Goal: Information Seeking & Learning: Learn about a topic

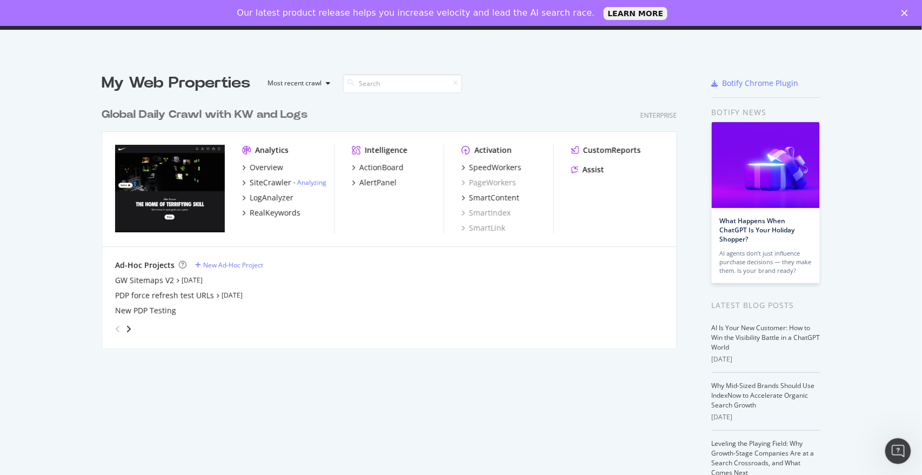
click at [402, 313] on div "New PDP Testing" at bounding box center [389, 310] width 549 height 11
click at [282, 213] on div "RealKeywords" at bounding box center [275, 213] width 51 height 11
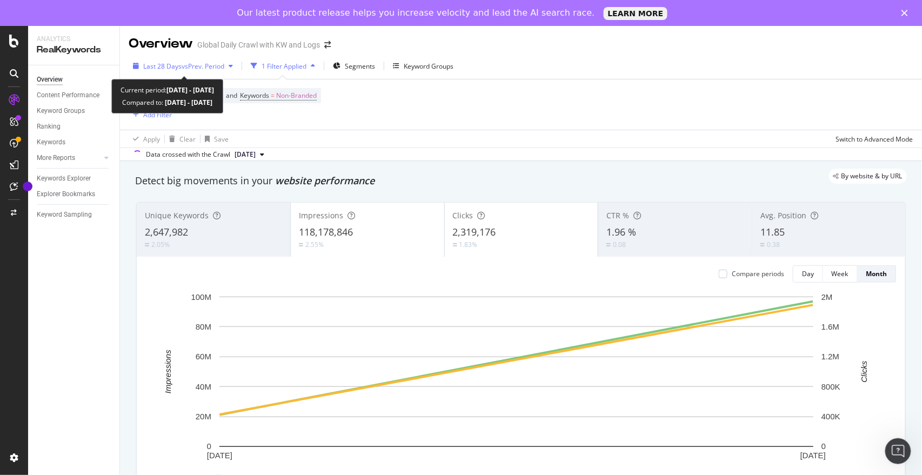
click at [205, 62] on span "vs Prev. Period" at bounding box center [203, 66] width 43 height 9
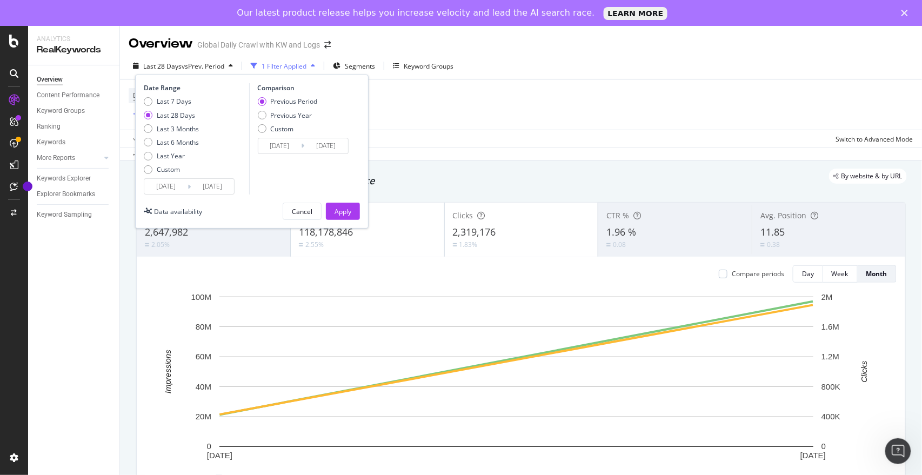
click at [175, 187] on input "[DATE]" at bounding box center [165, 186] width 43 height 15
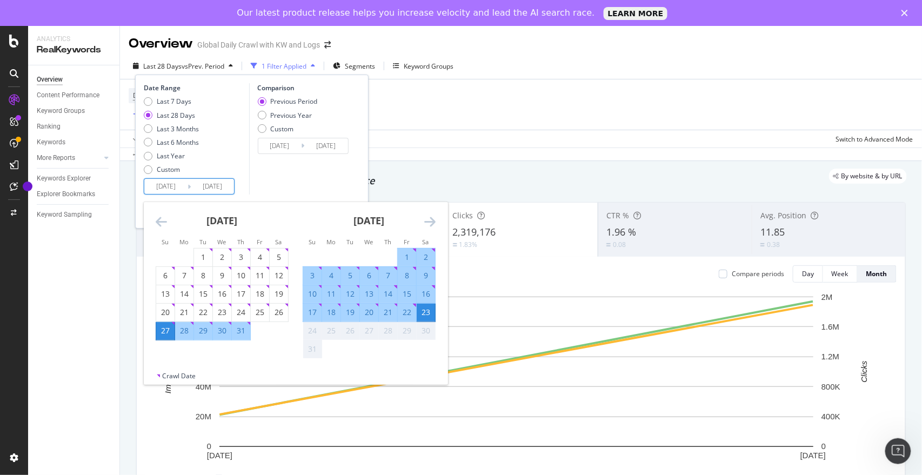
click at [163, 224] on icon "Move backward to switch to the previous month." at bounding box center [161, 221] width 11 height 13
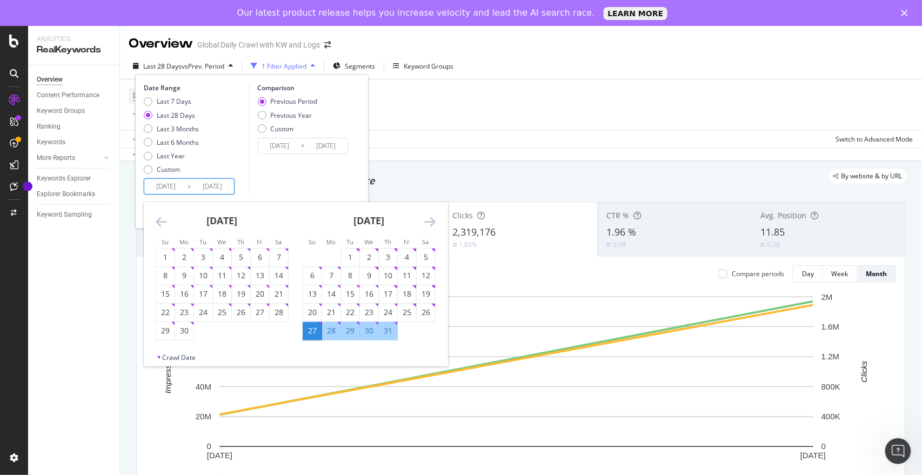
click at [163, 224] on icon "Move backward to switch to the previous month." at bounding box center [161, 221] width 11 height 13
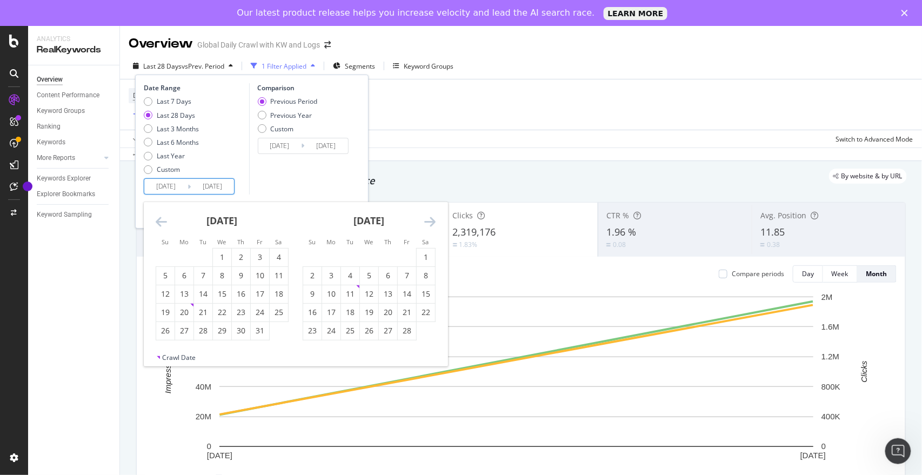
click at [163, 224] on icon "Move backward to switch to the previous month." at bounding box center [161, 221] width 11 height 13
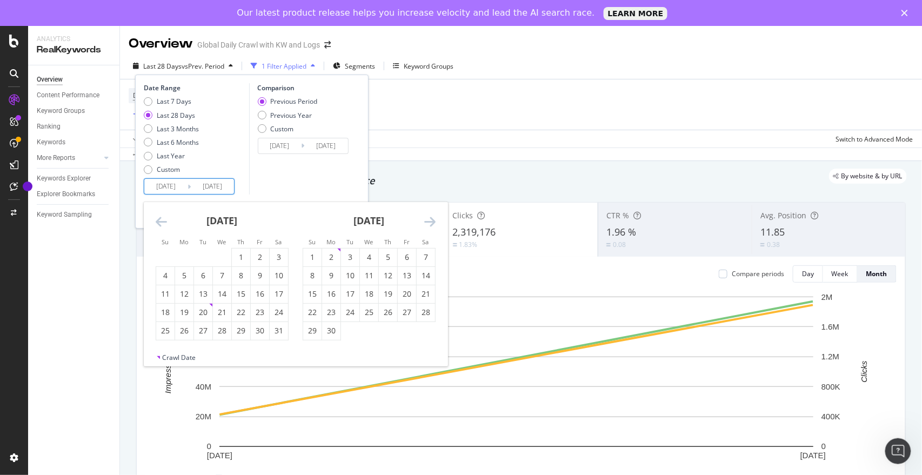
click at [163, 224] on icon "Move backward to switch to the previous month." at bounding box center [161, 221] width 11 height 13
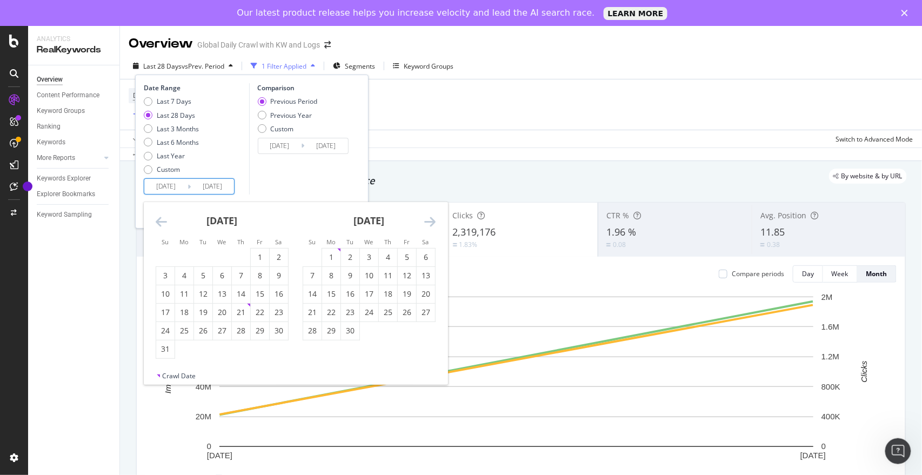
click at [163, 224] on icon "Move backward to switch to the previous month." at bounding box center [161, 221] width 11 height 13
click at [191, 257] on div "1" at bounding box center [184, 257] width 18 height 11
type input "[DATE]"
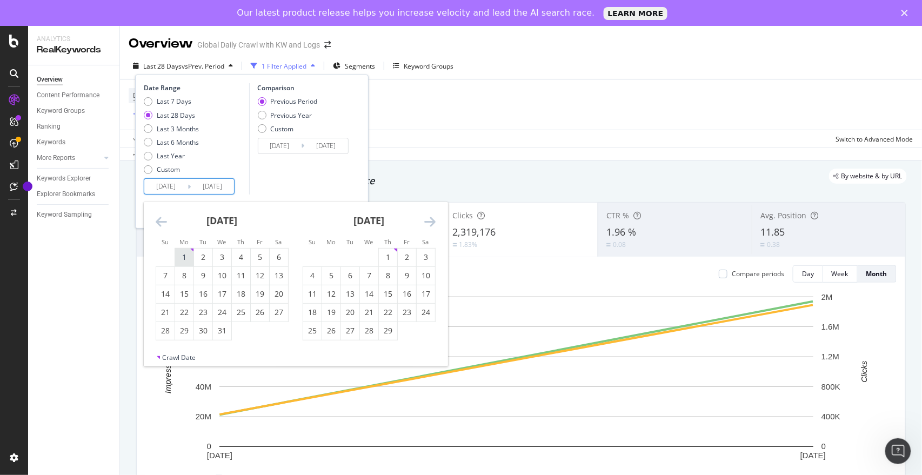
type input "[DATE]"
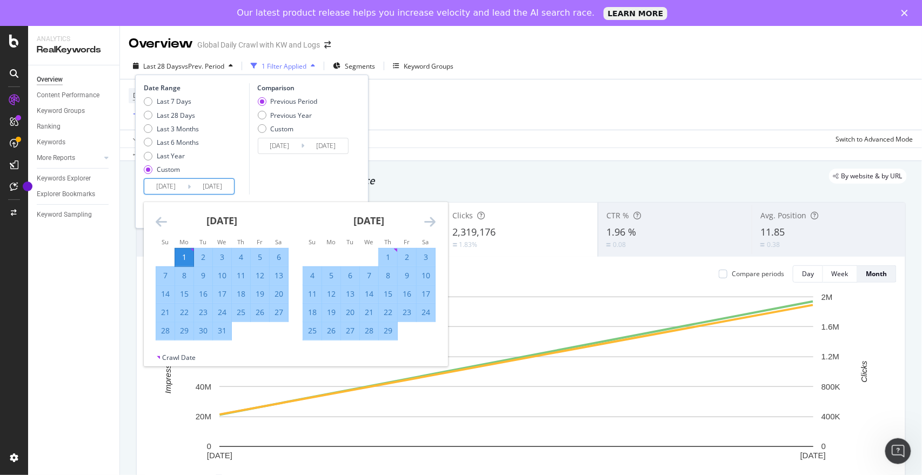
click at [428, 219] on icon "Move forward to switch to the next month." at bounding box center [429, 221] width 11 height 13
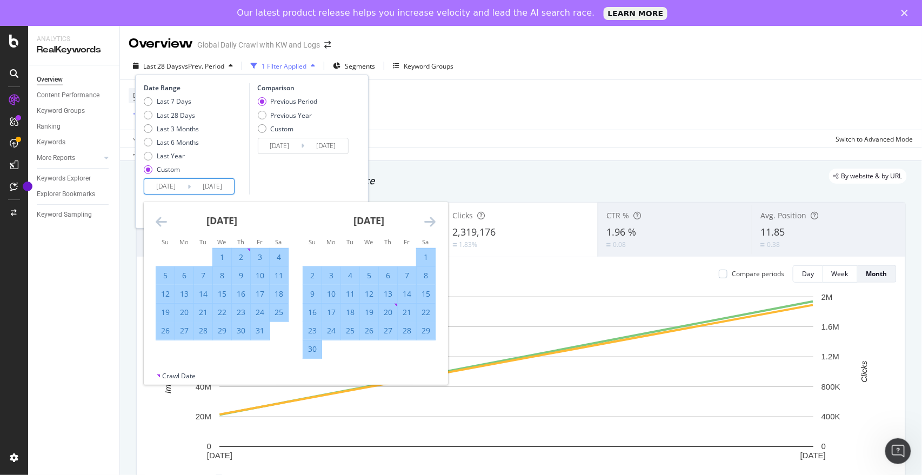
click at [428, 219] on icon "Move forward to switch to the next month." at bounding box center [429, 221] width 11 height 13
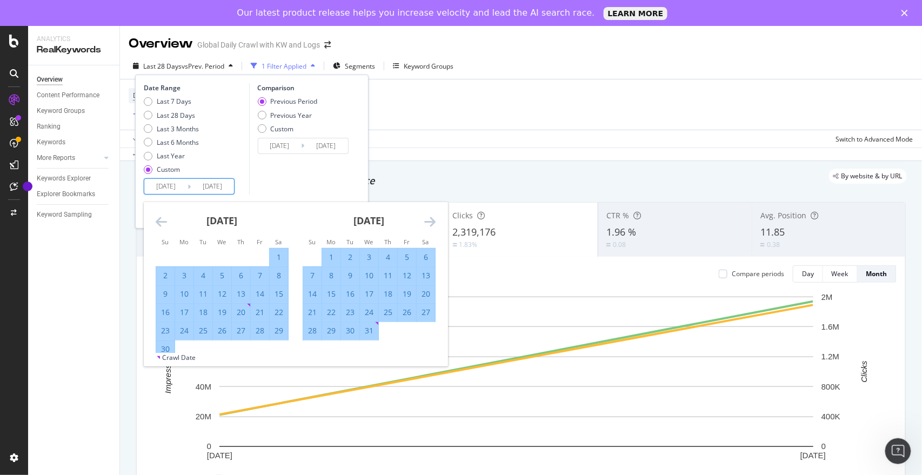
click at [428, 219] on icon "Move forward to switch to the next month." at bounding box center [429, 221] width 11 height 13
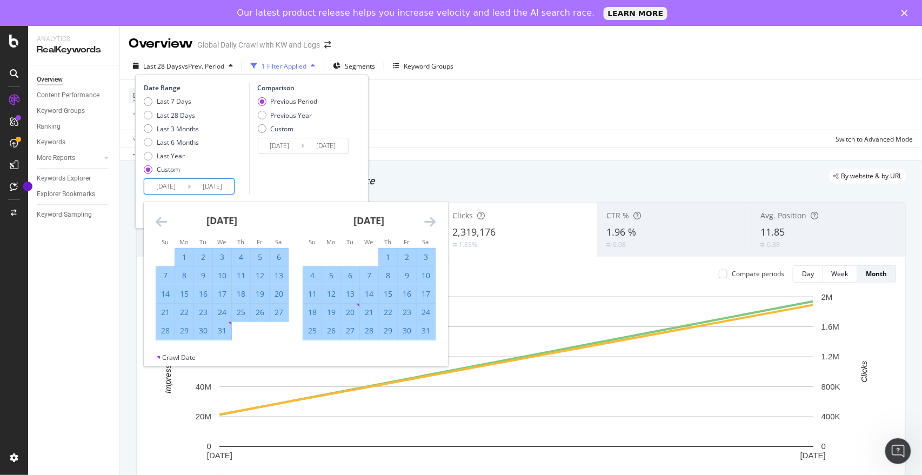
click at [428, 219] on icon "Move forward to switch to the next month." at bounding box center [429, 221] width 11 height 13
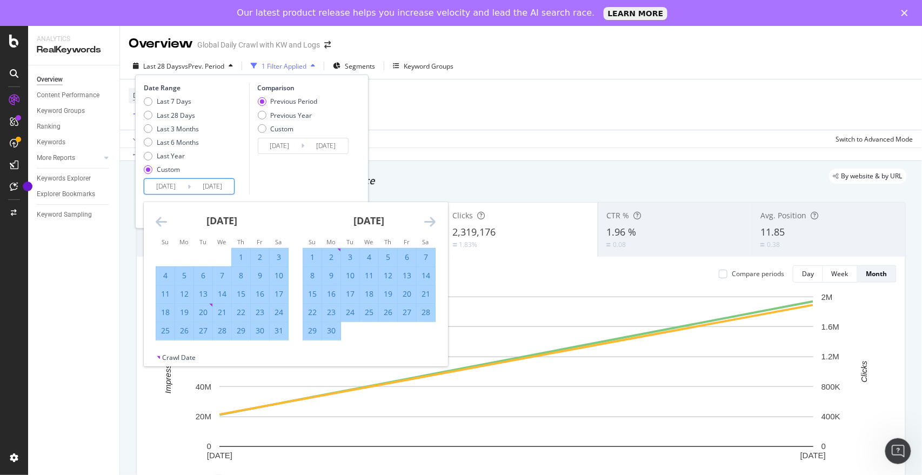
click at [428, 219] on icon "Move forward to switch to the next month." at bounding box center [429, 221] width 11 height 13
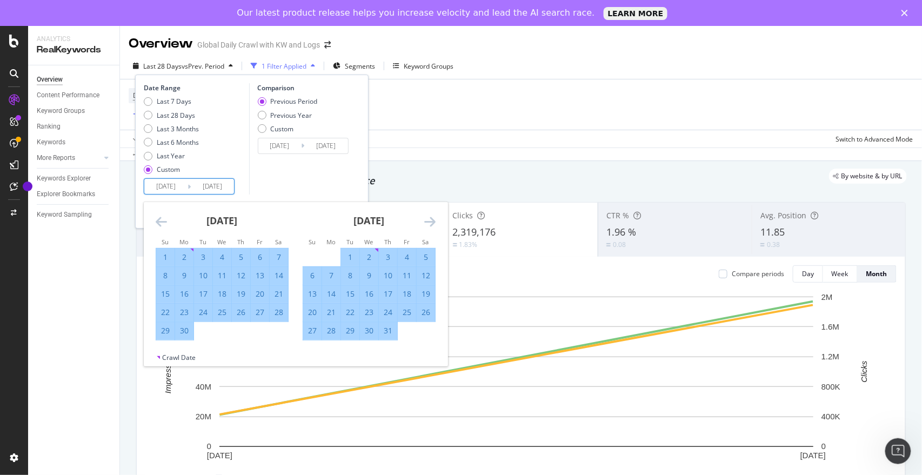
click at [428, 219] on icon "Move forward to switch to the next month." at bounding box center [429, 221] width 11 height 13
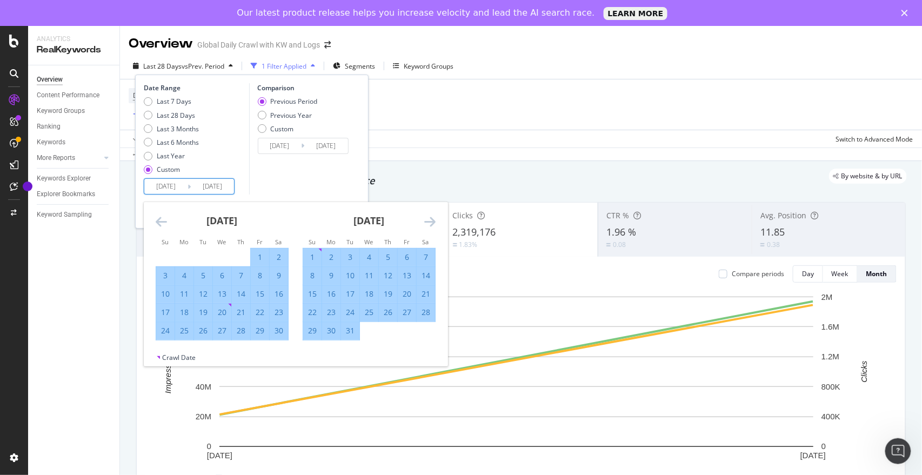
click at [350, 332] on div "31" at bounding box center [350, 330] width 18 height 11
type input "[DATE]"
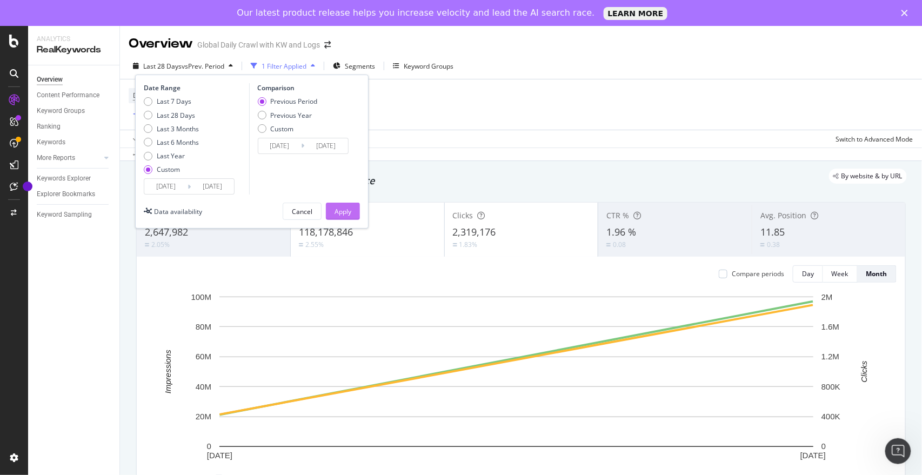
click at [348, 217] on div "Apply" at bounding box center [343, 211] width 17 height 16
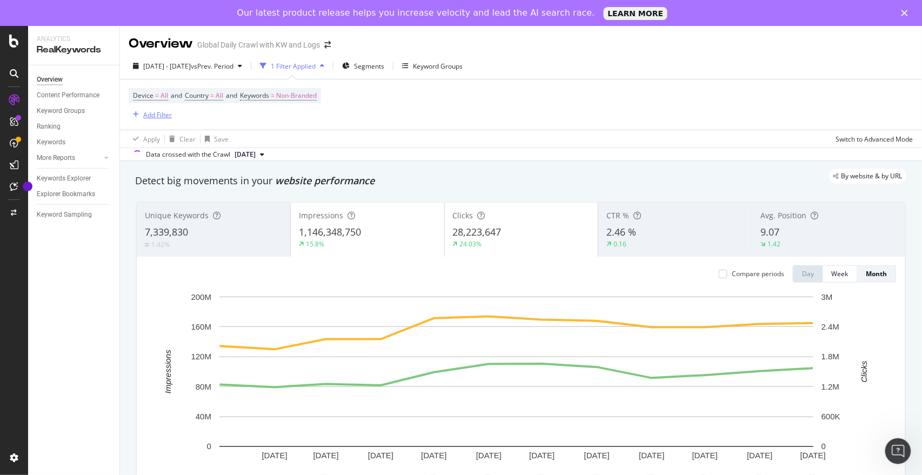
click at [152, 110] on div "Add Filter" at bounding box center [157, 114] width 29 height 9
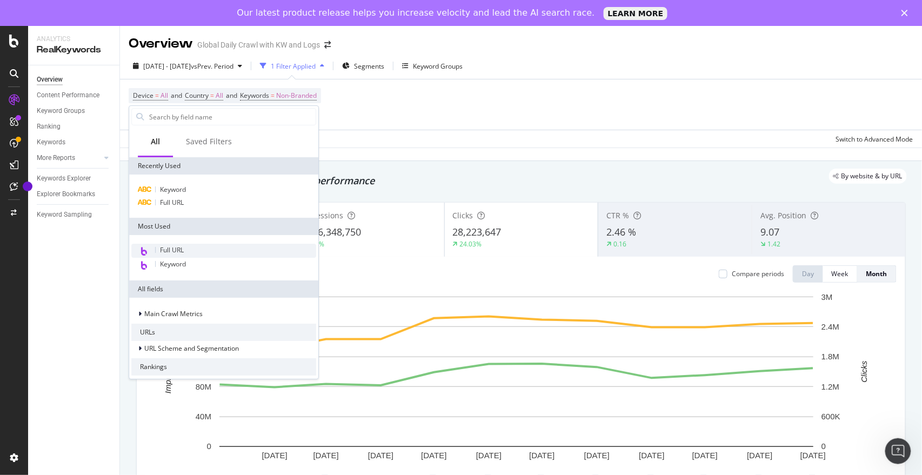
click at [171, 252] on span "Full URL" at bounding box center [172, 249] width 24 height 9
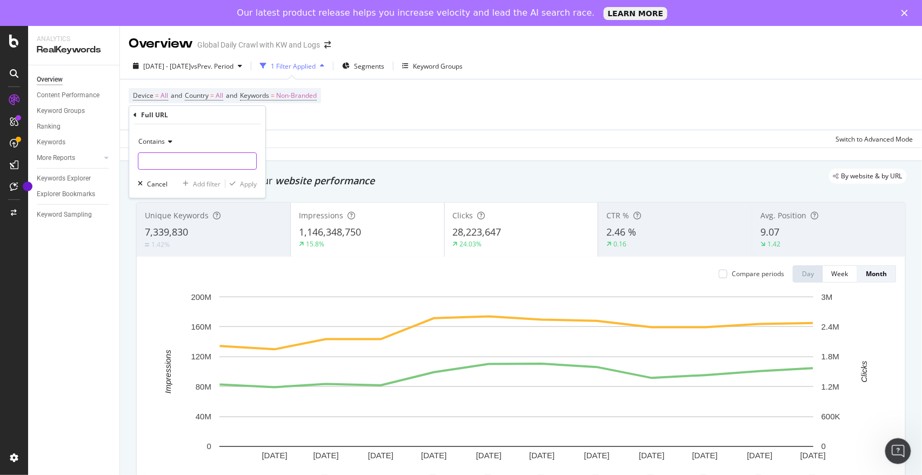
click at [216, 166] on input "text" at bounding box center [197, 160] width 118 height 17
type input "/t/"
click at [239, 179] on div "Apply" at bounding box center [240, 184] width 31 height 10
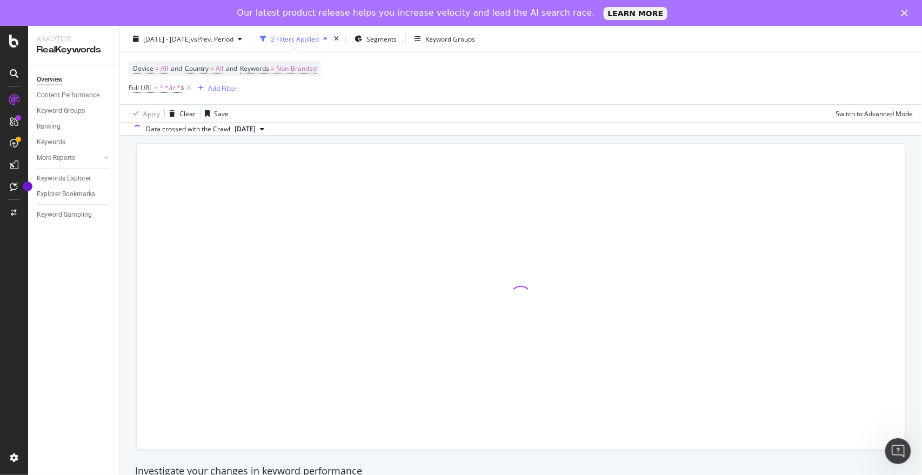
scroll to position [59, 0]
